Goal: Transaction & Acquisition: Obtain resource

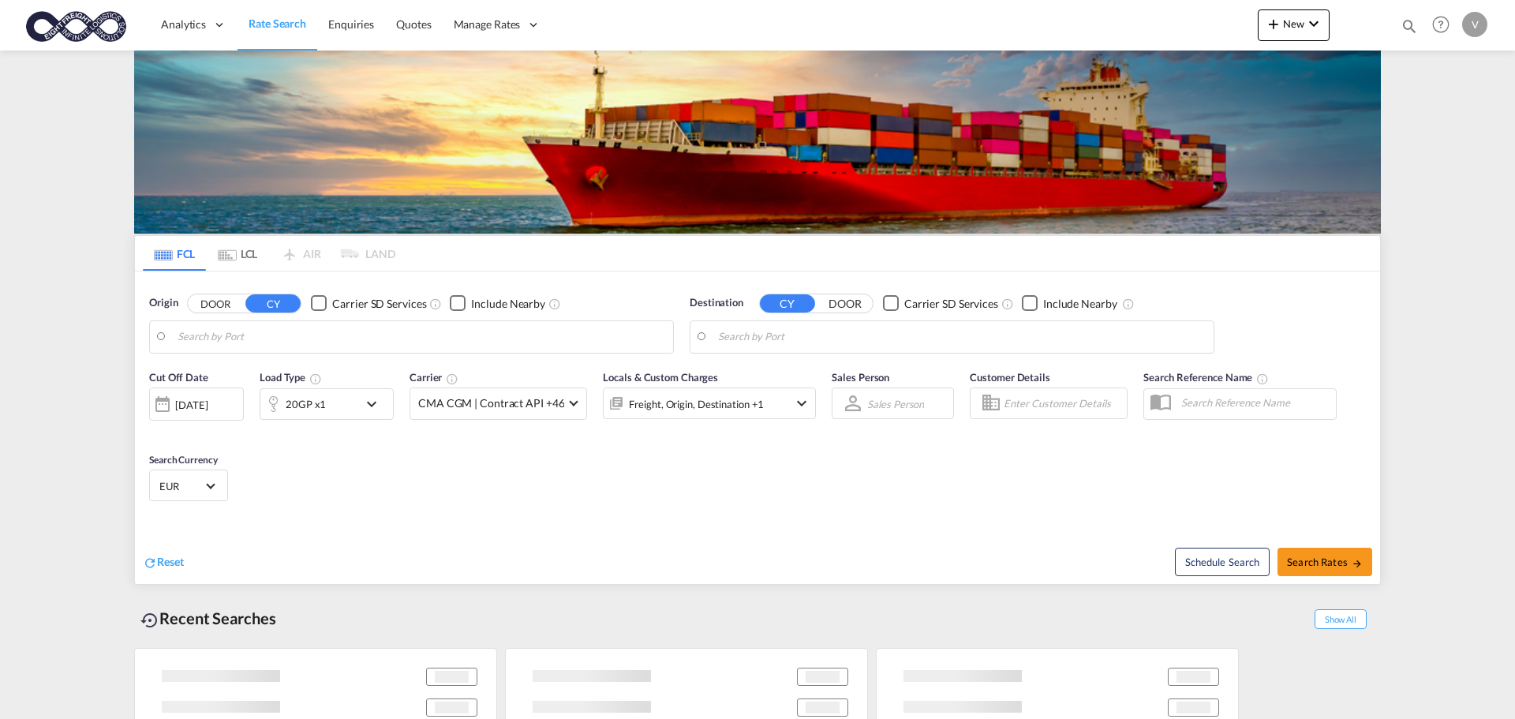
type input "[GEOGRAPHIC_DATA], [GEOGRAPHIC_DATA]"
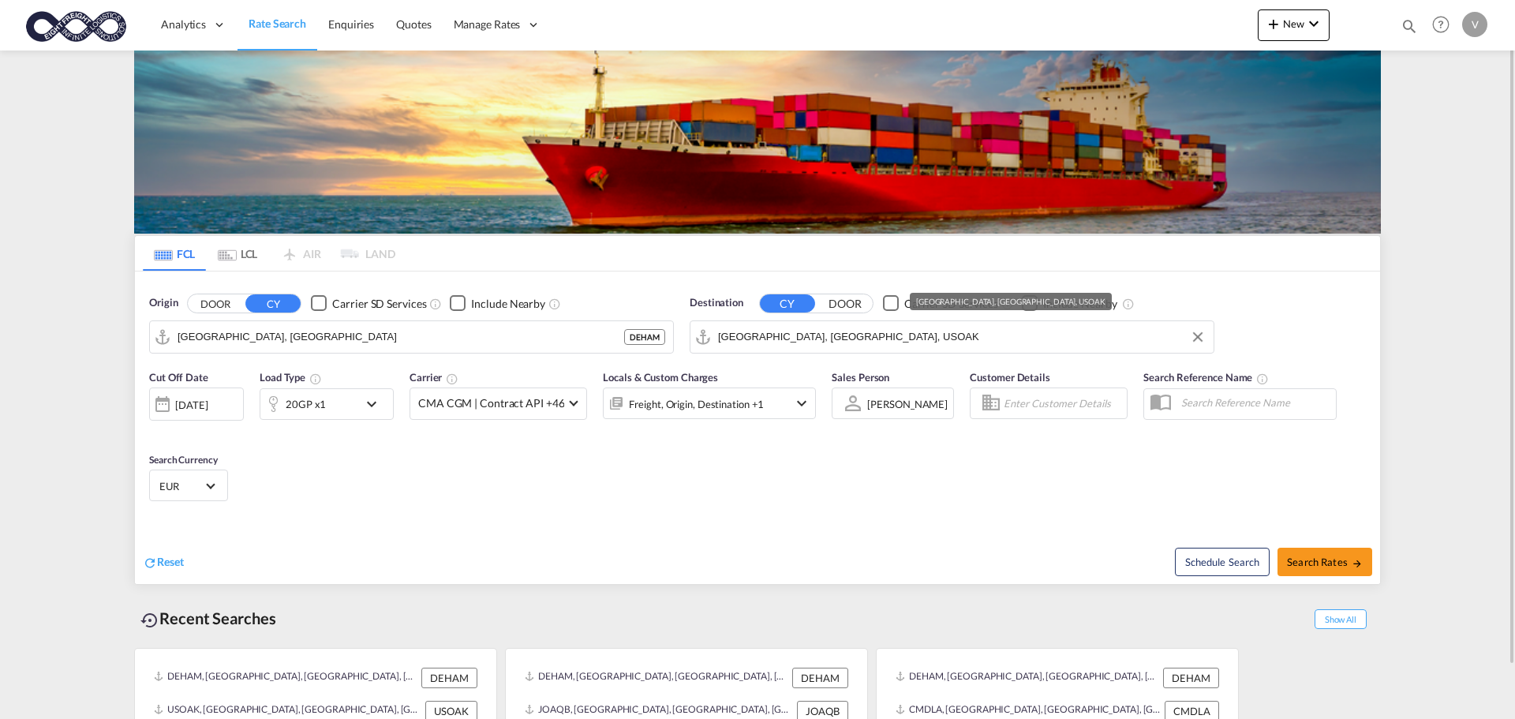
click at [808, 333] on input "[GEOGRAPHIC_DATA], [GEOGRAPHIC_DATA], USOAK" at bounding box center [962, 337] width 488 height 24
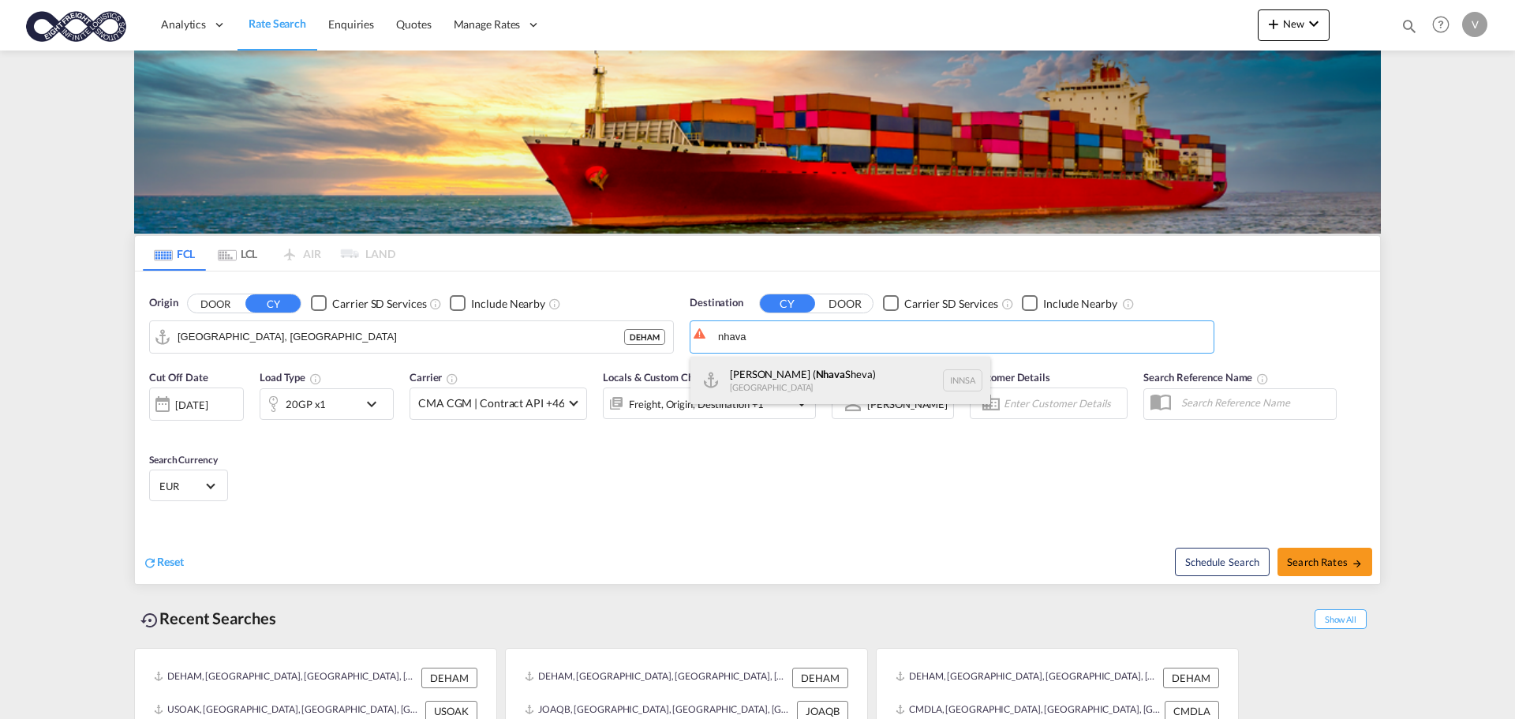
click at [815, 368] on div "[PERSON_NAME] ( [GEOGRAPHIC_DATA]) [GEOGRAPHIC_DATA] [GEOGRAPHIC_DATA]" at bounding box center [840, 380] width 300 height 47
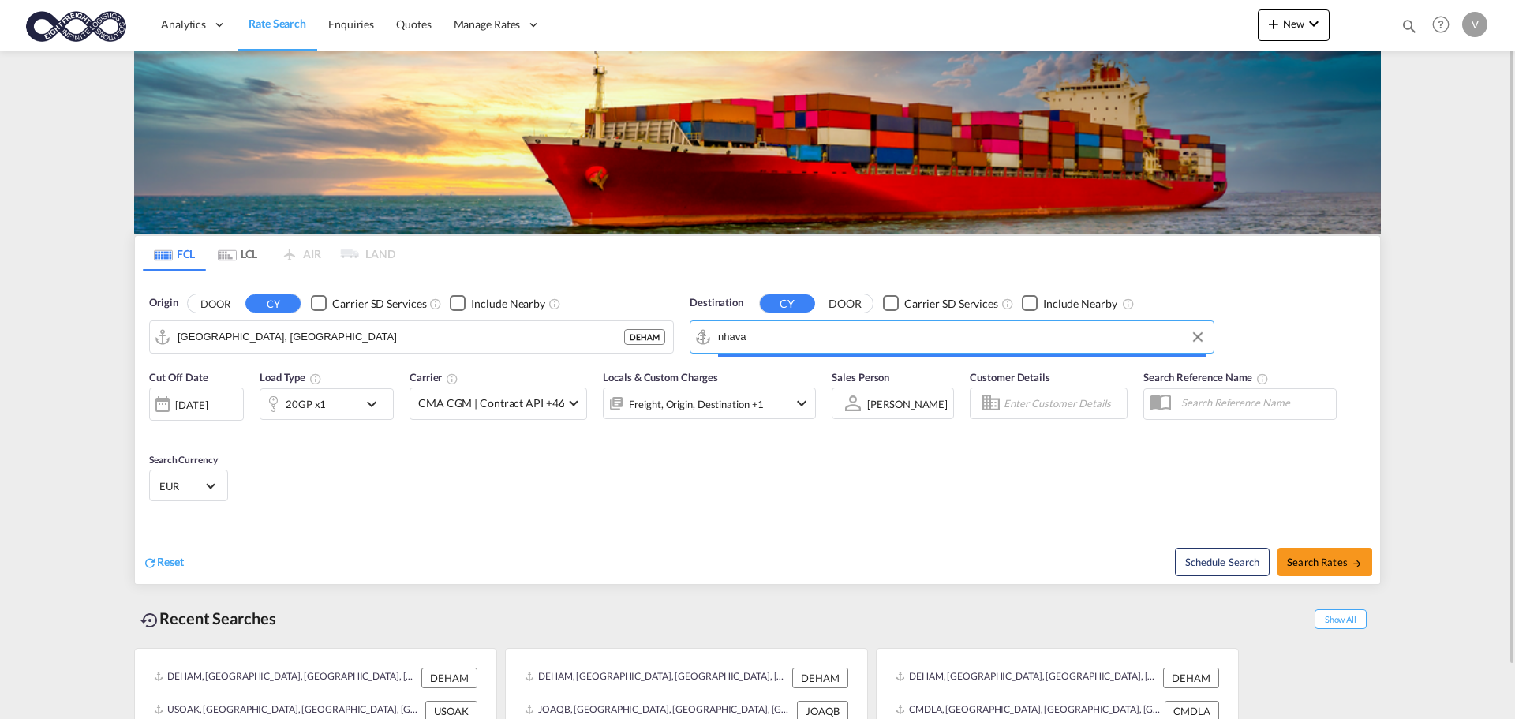
type input "[PERSON_NAME] ([PERSON_NAME]), [GEOGRAPHIC_DATA]"
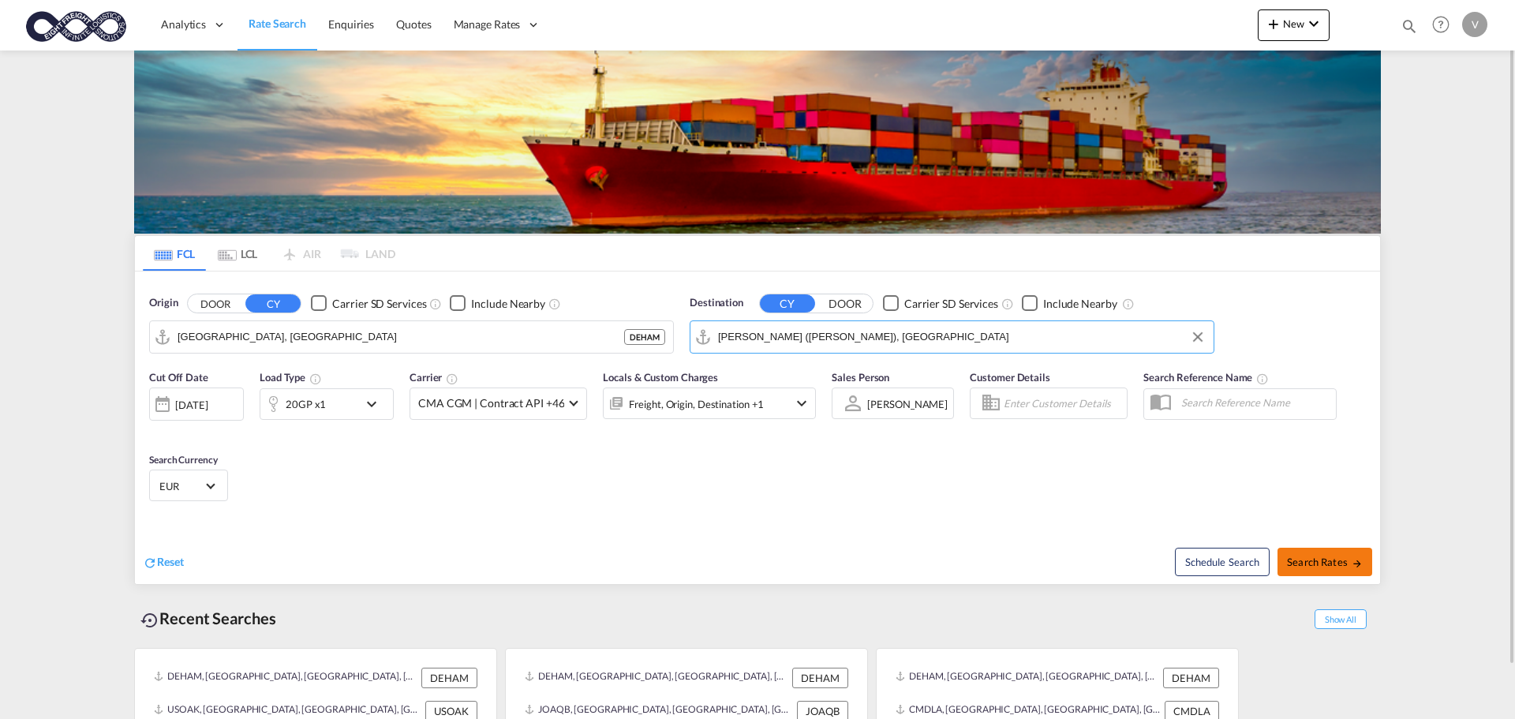
click at [1315, 562] on span "Search Rates" at bounding box center [1325, 562] width 76 height 13
type input "DEHAM to INNSA / [DATE]"
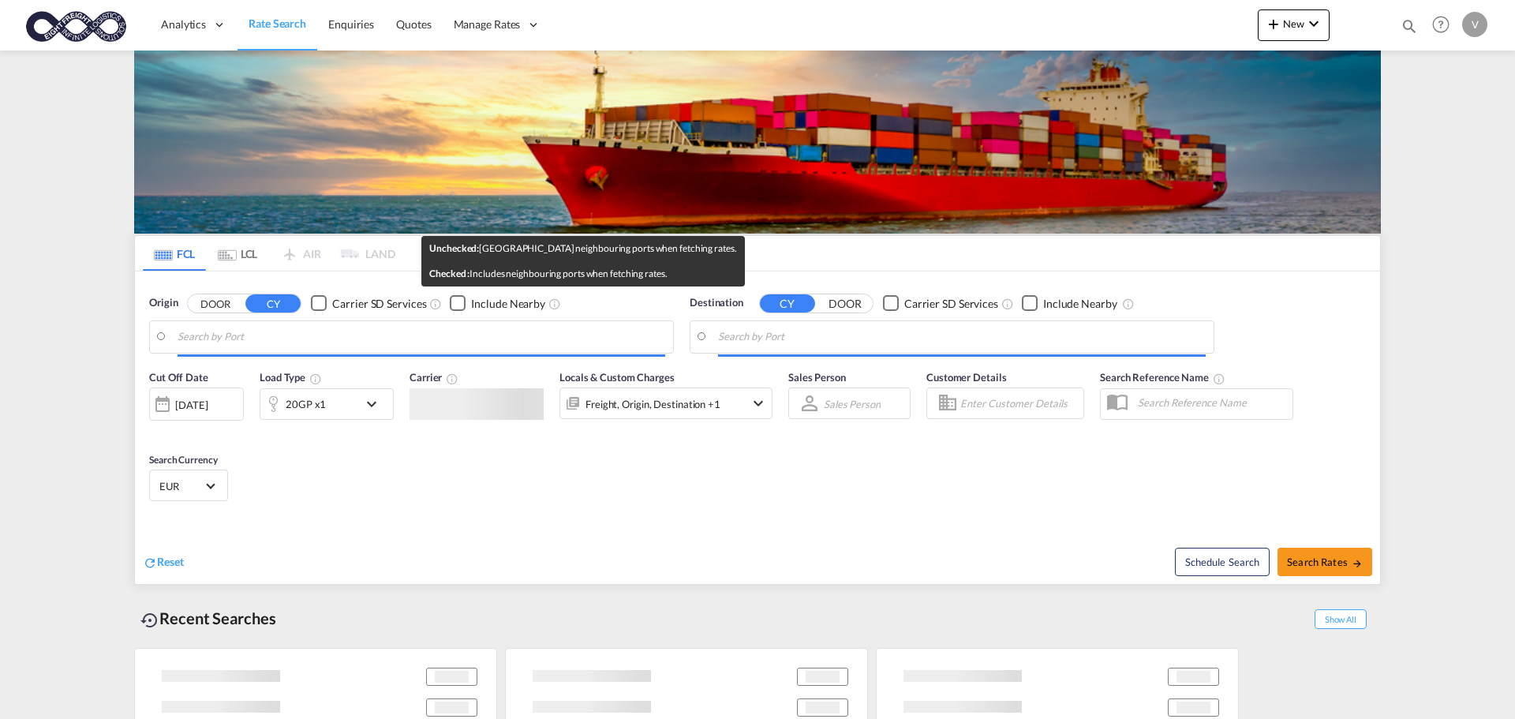
type input "[GEOGRAPHIC_DATA], [GEOGRAPHIC_DATA]"
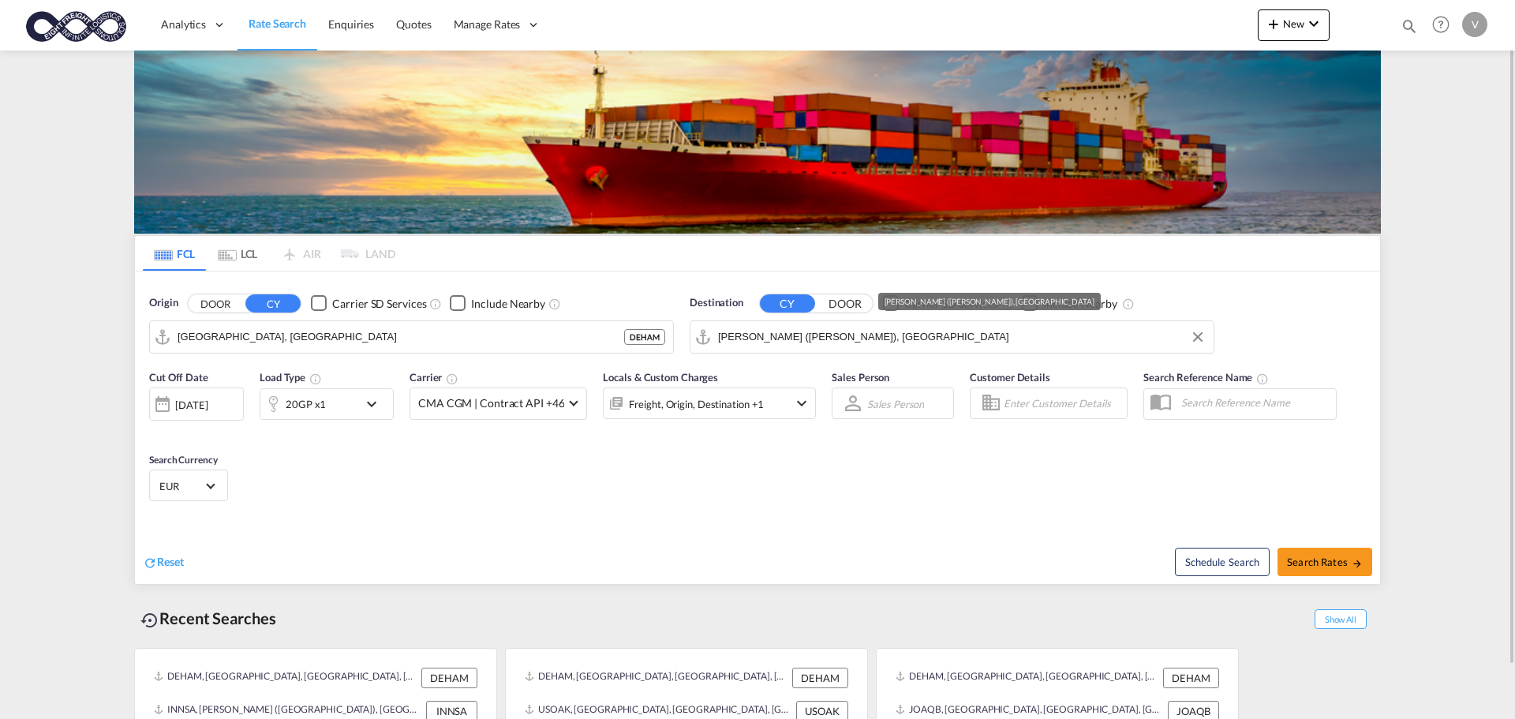
click at [769, 337] on input "[PERSON_NAME] ([PERSON_NAME]), [GEOGRAPHIC_DATA]" at bounding box center [962, 337] width 488 height 24
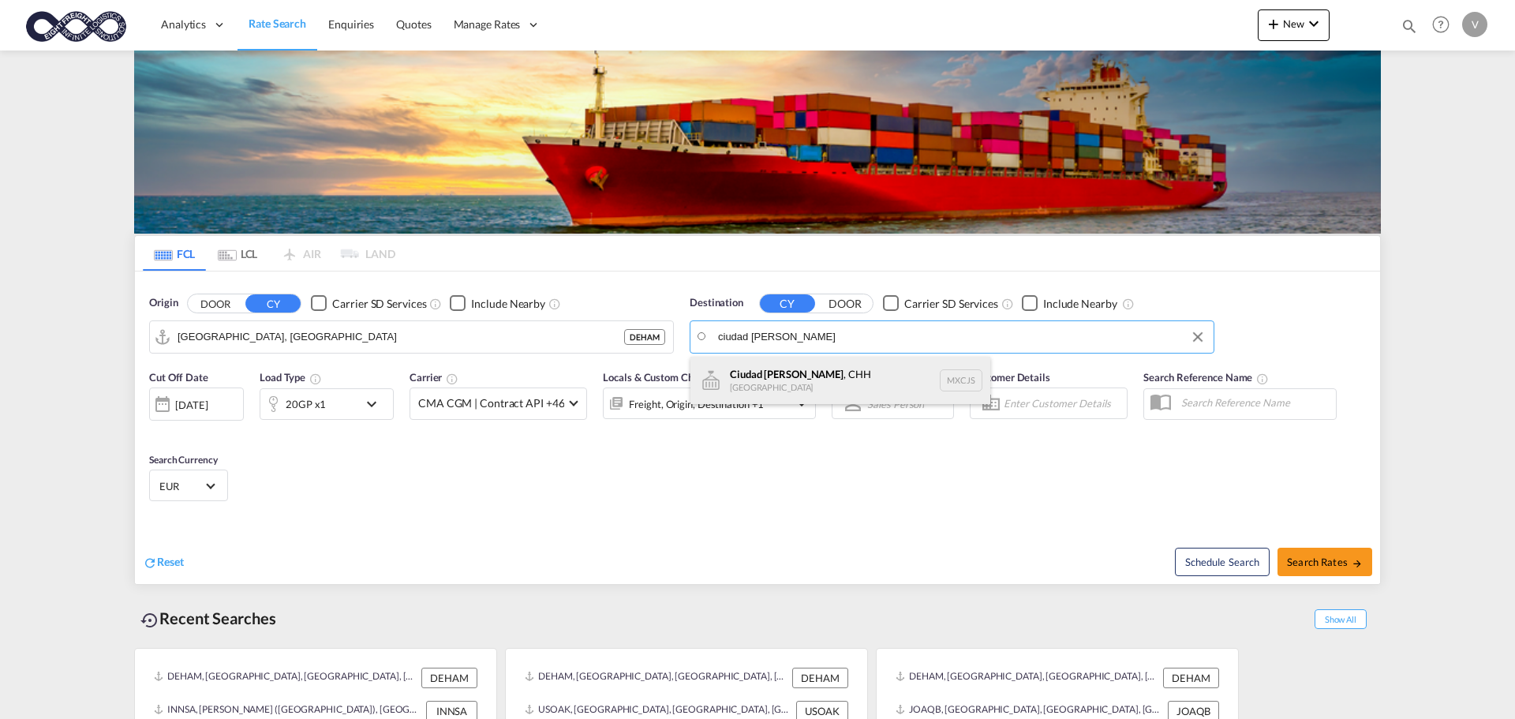
click at [747, 377] on div "[GEOGRAPHIC_DATA][PERSON_NAME] , CHH [GEOGRAPHIC_DATA] MXCJS" at bounding box center [840, 380] width 300 height 47
type input "[GEOGRAPHIC_DATA][PERSON_NAME], CHH, MXCJS"
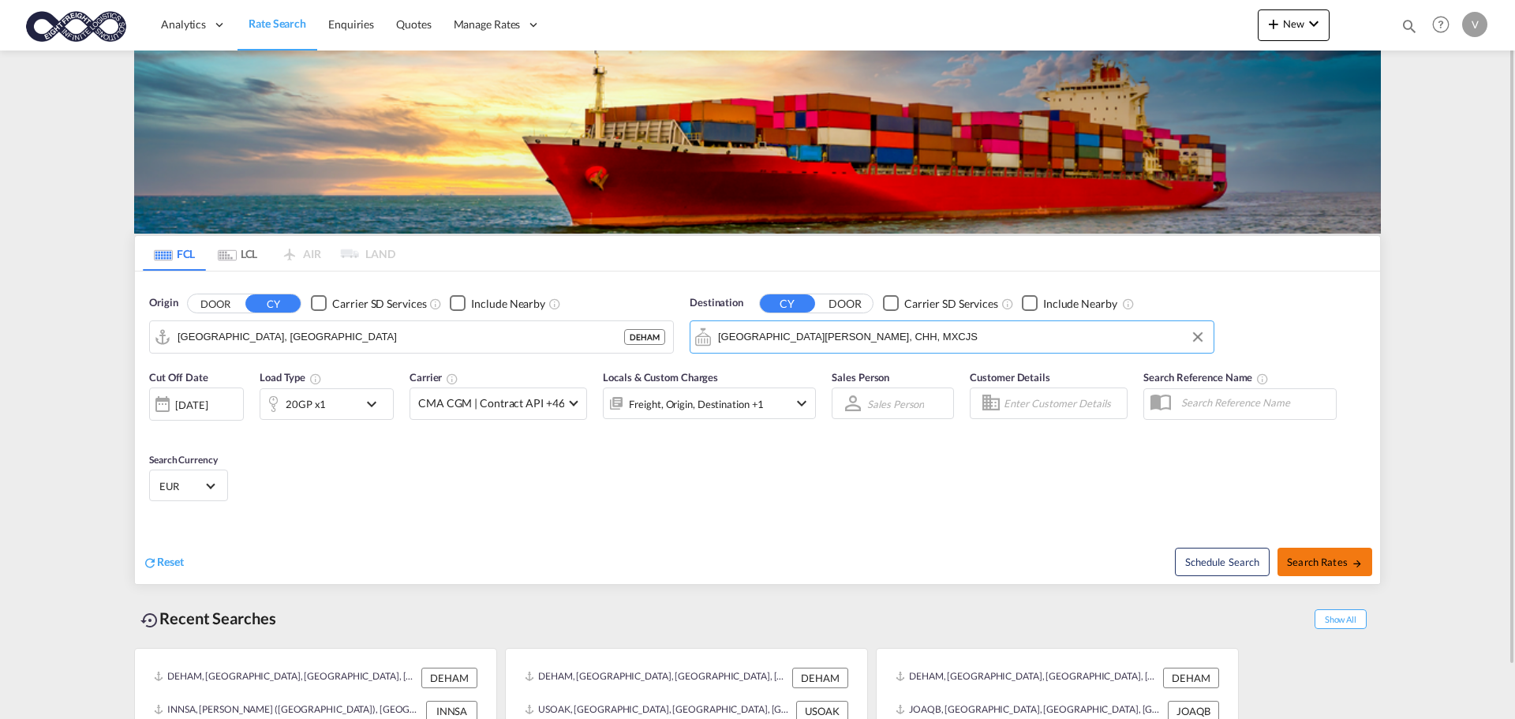
click at [1308, 572] on button "Search Rates" at bounding box center [1325, 562] width 95 height 28
type input "DEHAM to MXCJS / 29 Sep 2025"
